Goal: Information Seeking & Learning: Learn about a topic

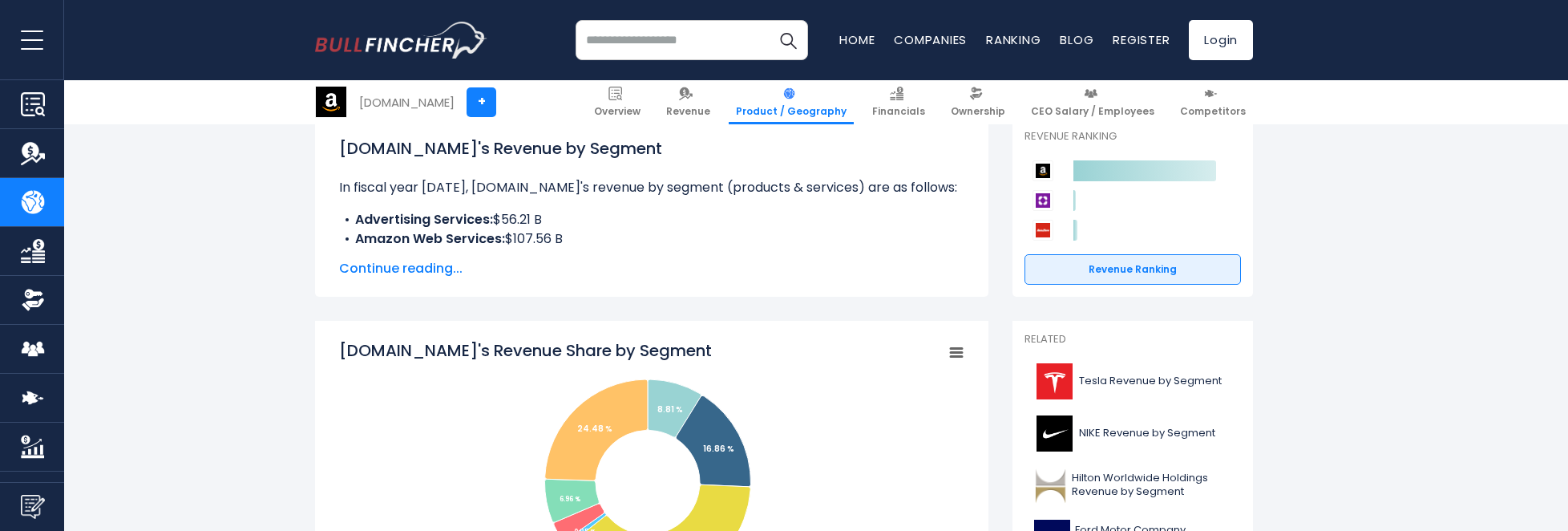
click at [427, 267] on span "Continue reading..." at bounding box center [652, 268] width 625 height 19
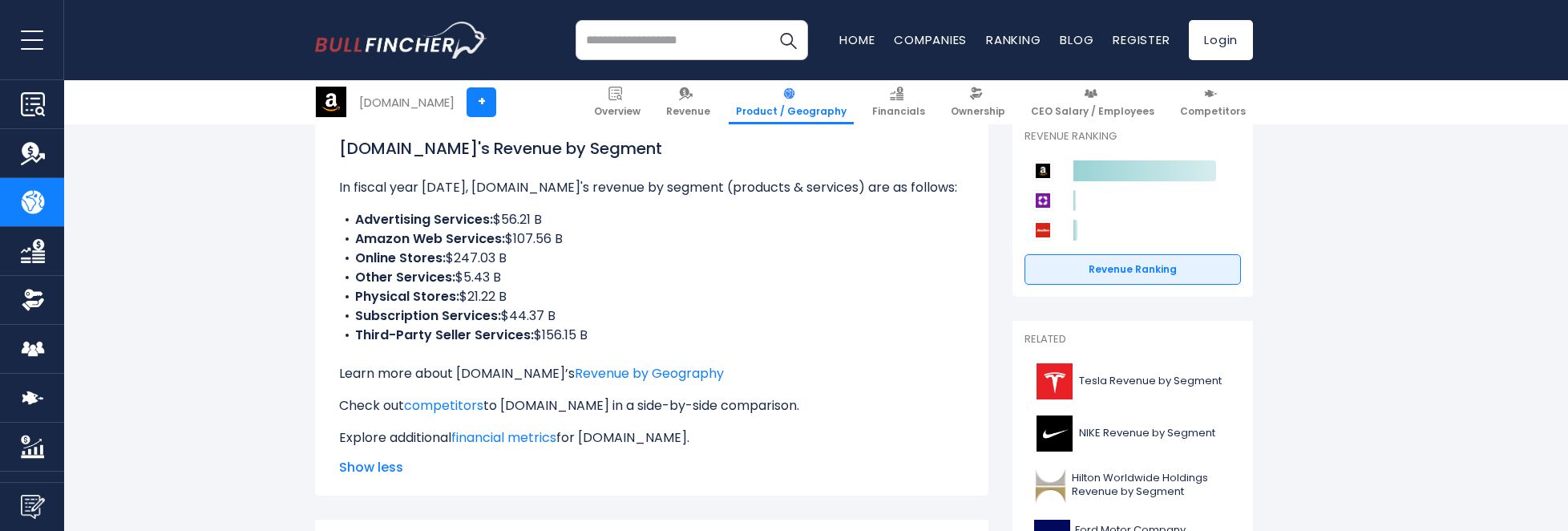
drag, startPoint x: 537, startPoint y: 338, endPoint x: 591, endPoint y: 338, distance: 54.0
click at [591, 338] on li "Third-Party Seller Services: $156.15 B" at bounding box center [652, 335] width 625 height 19
click at [653, 326] on li "Third-Party Seller Services: $156.15 B" at bounding box center [652, 335] width 625 height 19
drag, startPoint x: 511, startPoint y: 292, endPoint x: 351, endPoint y: 269, distance: 161.6
click at [351, 269] on ul "Advertising Services: $56.21 B Amazon Web Services: $107.56 B Online Stores: $2…" at bounding box center [652, 278] width 625 height 135
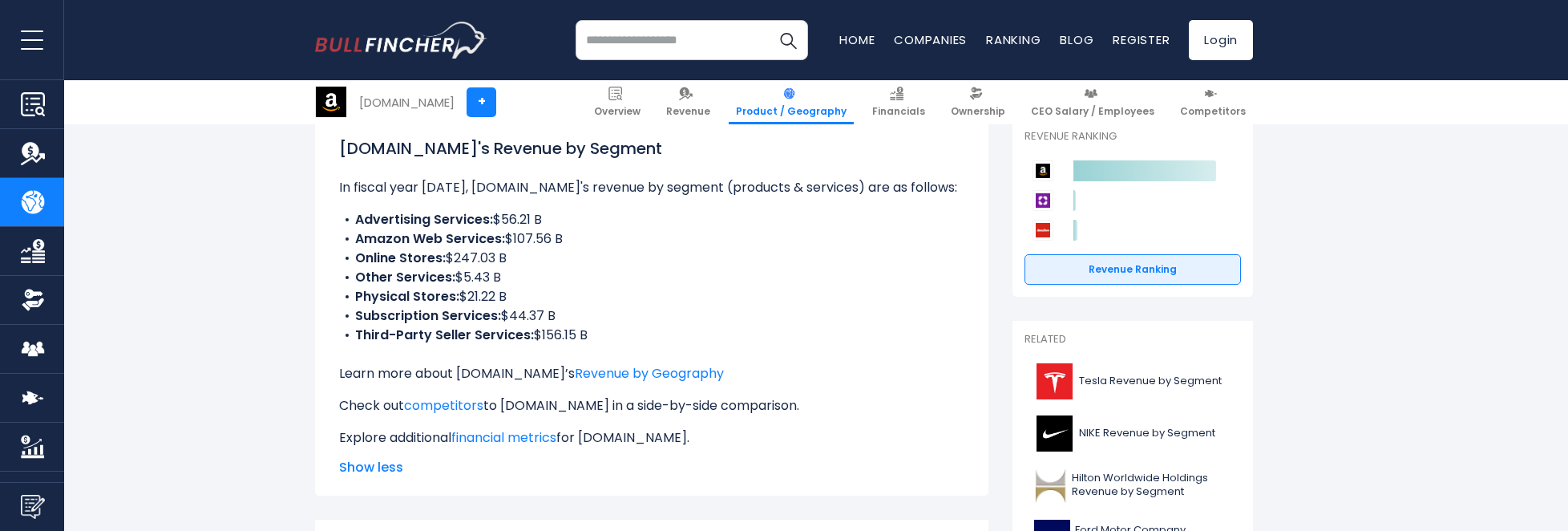
click at [541, 260] on li "Online Stores: $247.03 B" at bounding box center [652, 258] width 625 height 19
drag, startPoint x: 575, startPoint y: 233, endPoint x: 521, endPoint y: 235, distance: 54.0
click at [521, 235] on li "Amazon Web Services: $107.56 B" at bounding box center [652, 239] width 625 height 19
click at [568, 246] on li "Amazon Web Services: $107.56 B" at bounding box center [652, 239] width 625 height 19
